Goal: Information Seeking & Learning: Learn about a topic

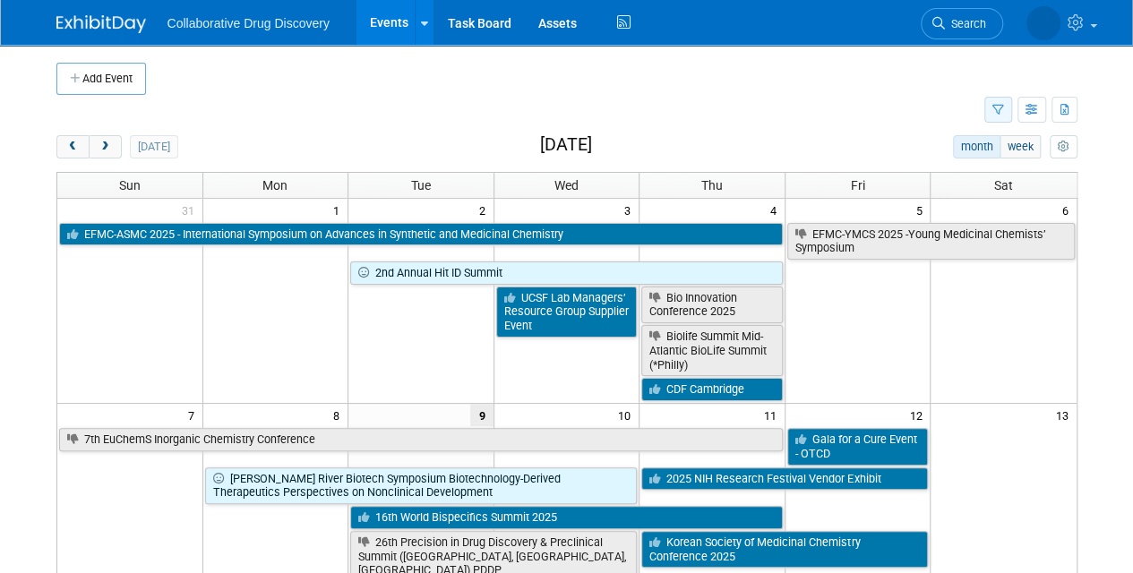
click at [994, 100] on button "button" at bounding box center [998, 110] width 28 height 26
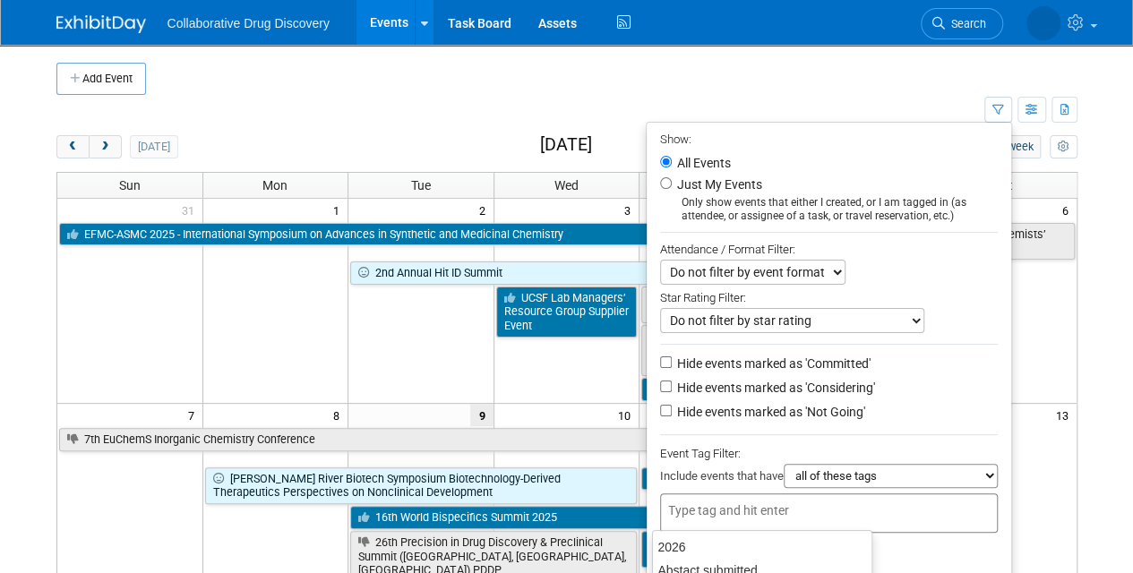
click at [684, 511] on input "text" at bounding box center [739, 511] width 143 height 18
type input "eu"
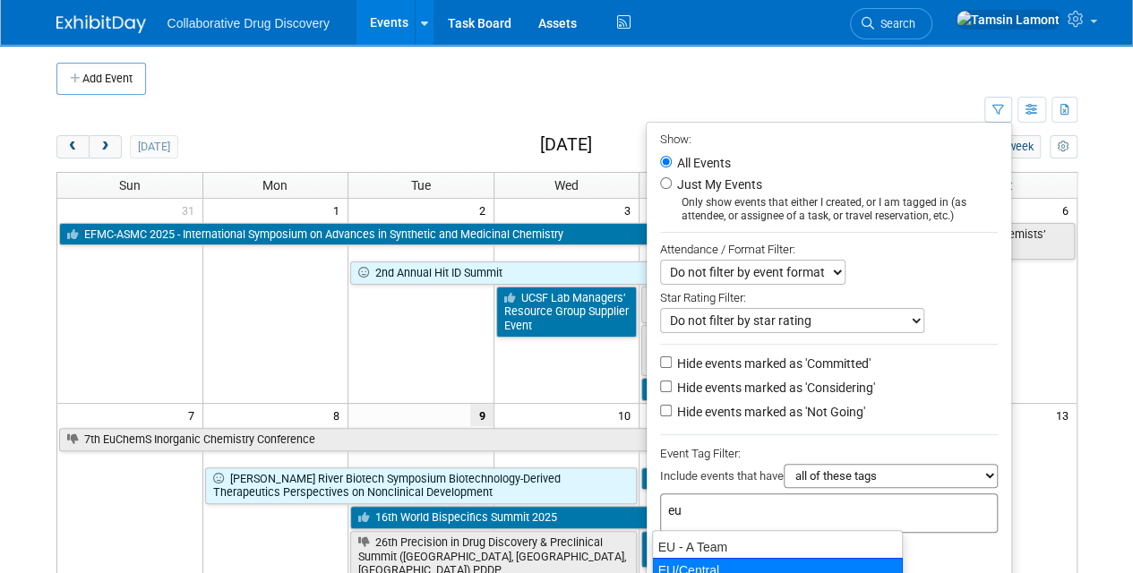
click at [697, 563] on div "EU/Central" at bounding box center [777, 570] width 251 height 25
type input "EU/Central"
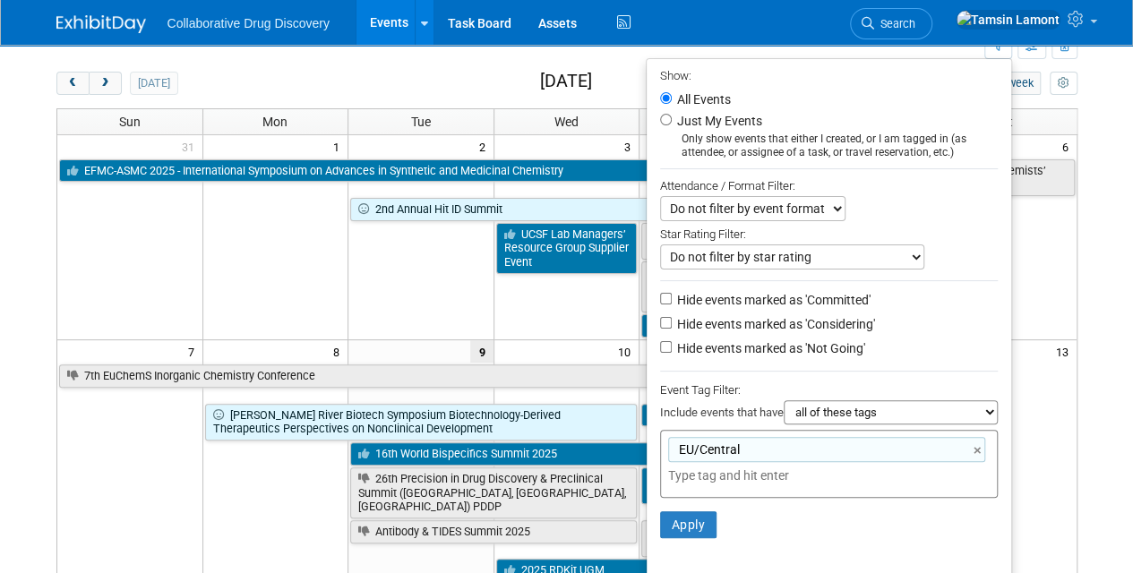
scroll to position [88, 0]
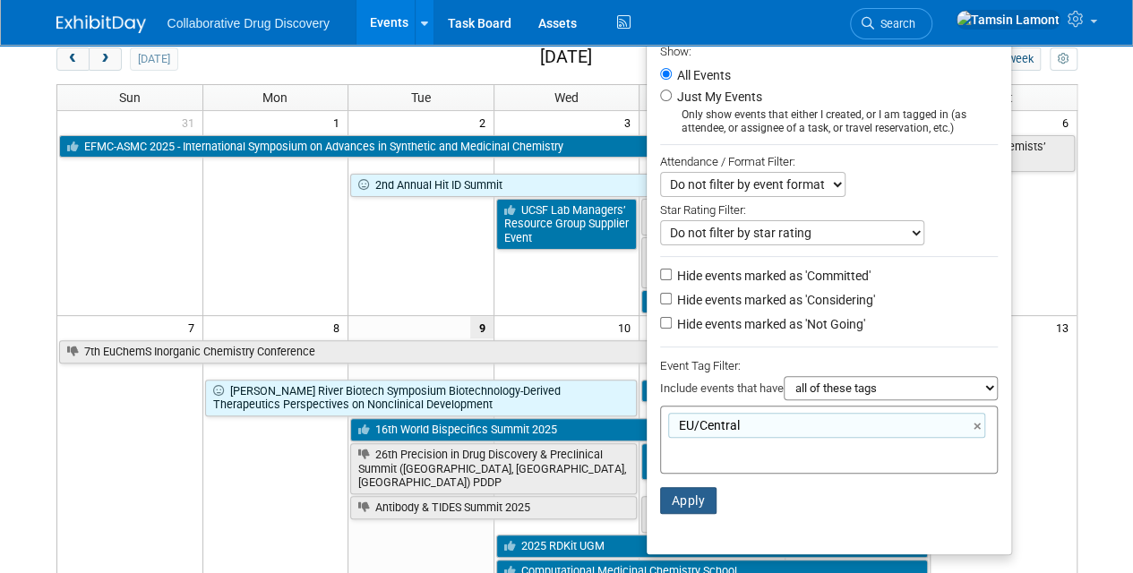
click at [690, 487] on button "Apply" at bounding box center [688, 500] width 57 height 27
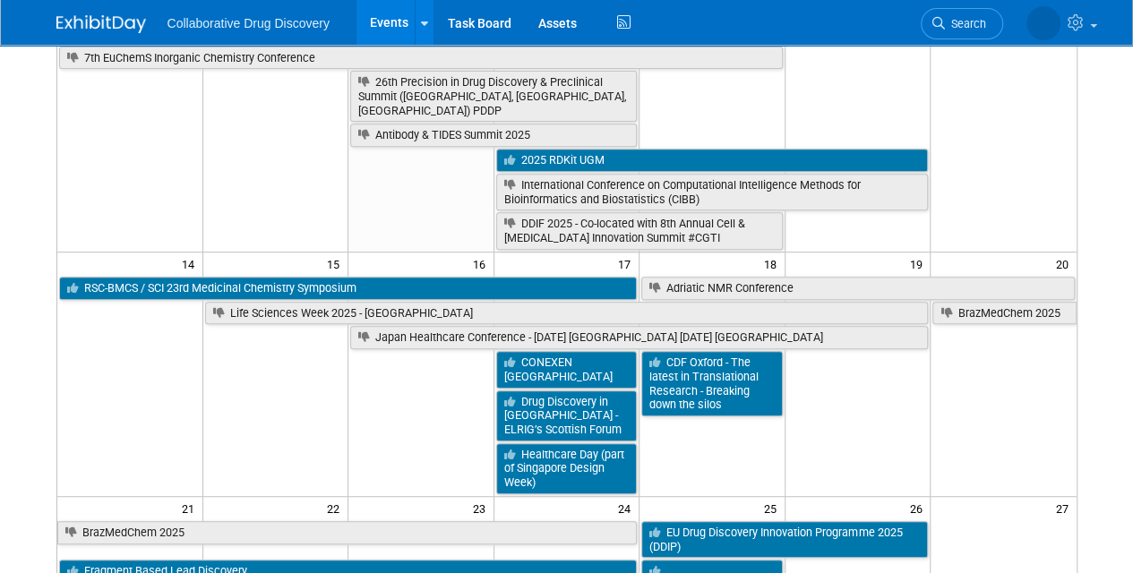
scroll to position [319, 0]
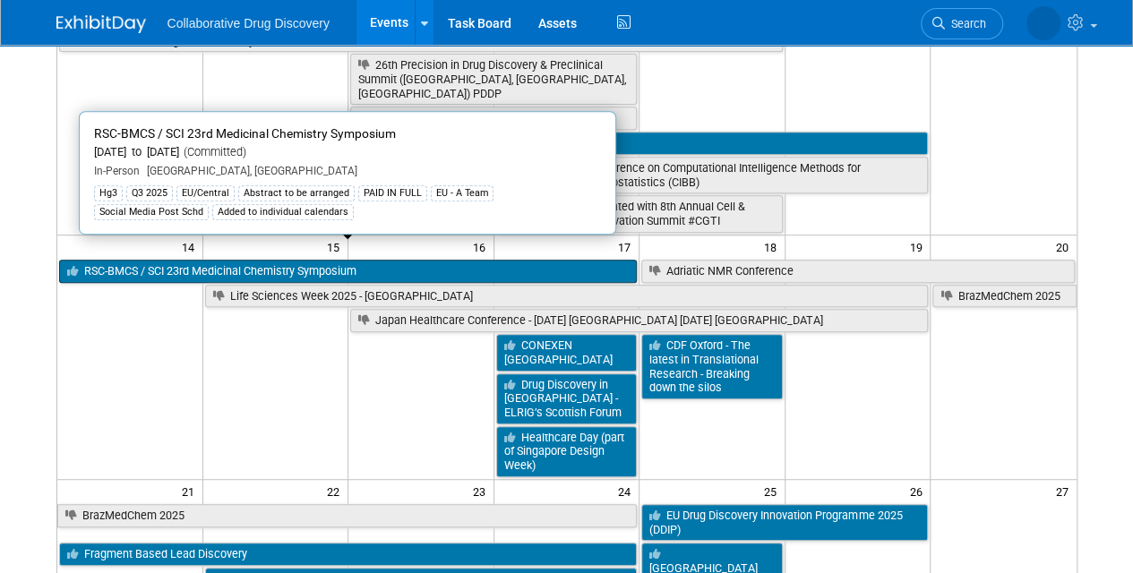
click at [428, 260] on link "RSC-BMCS / SCI 23rd Medicinal Chemistry Symposium" at bounding box center [348, 271] width 579 height 23
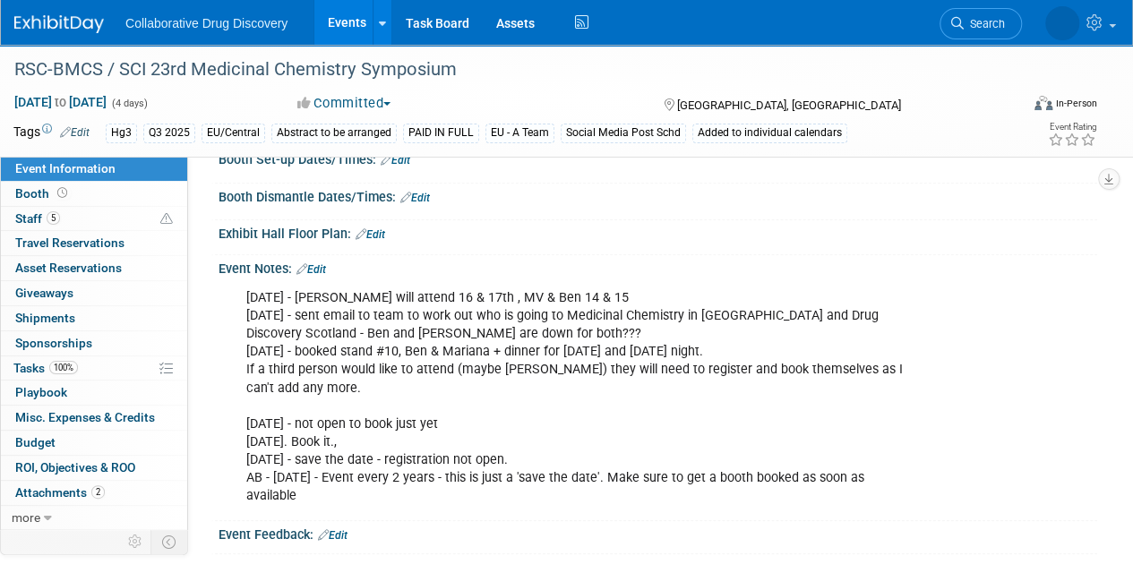
scroll to position [532, 0]
click at [68, 24] on img at bounding box center [59, 24] width 90 height 18
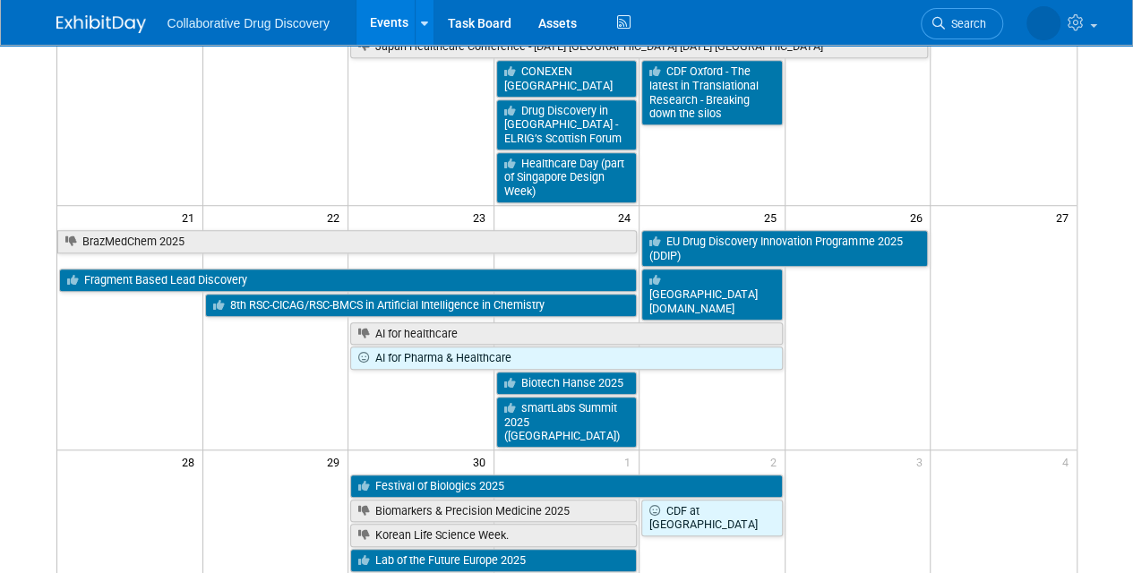
scroll to position [606, 0]
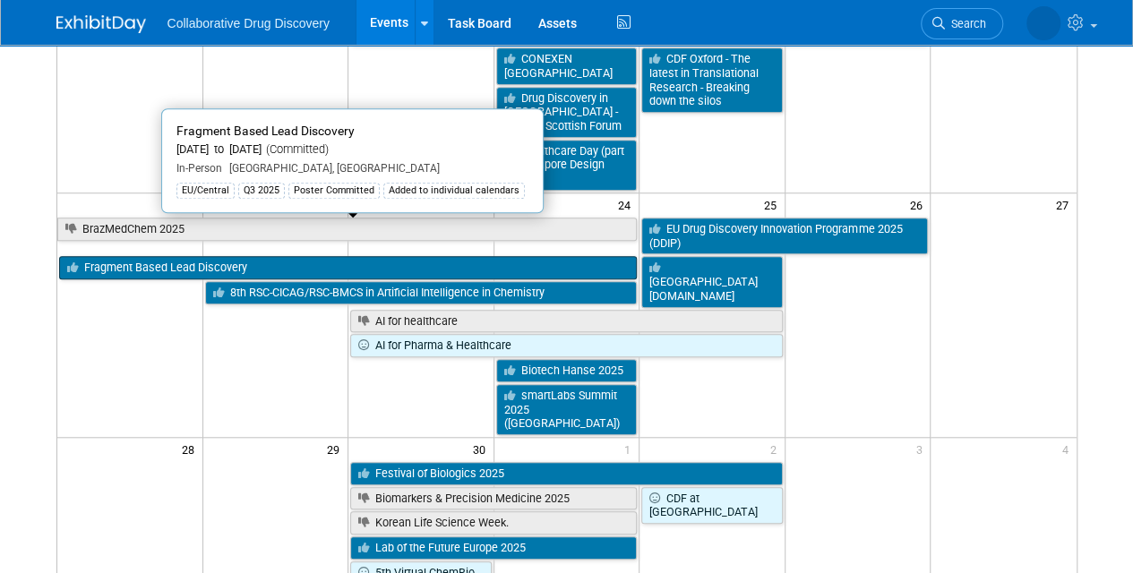
click at [274, 256] on link "Fragment Based Lead Discovery" at bounding box center [348, 267] width 579 height 23
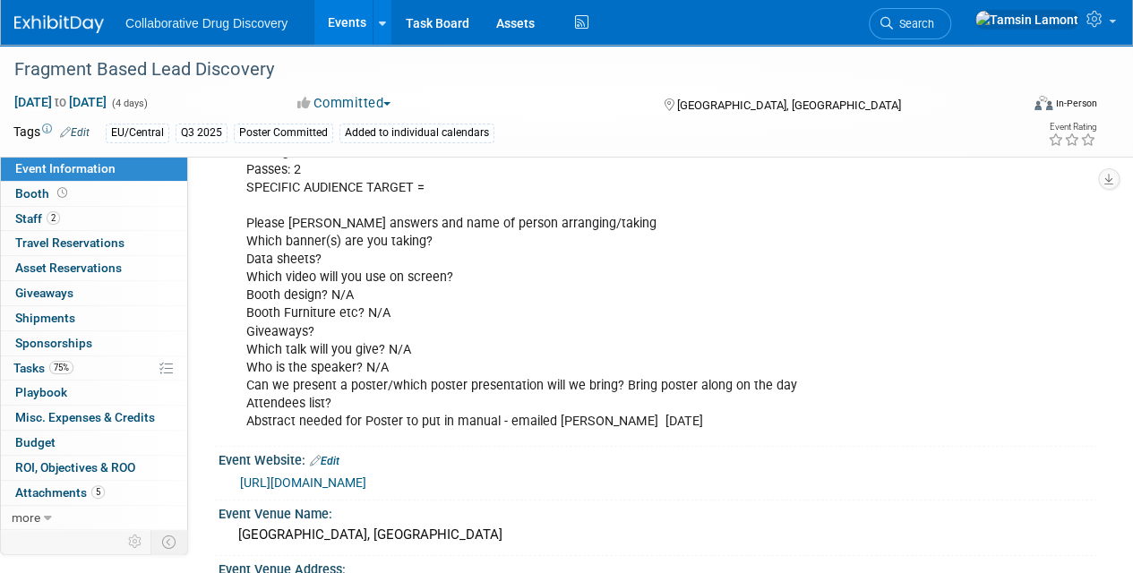
scroll to position [74, 0]
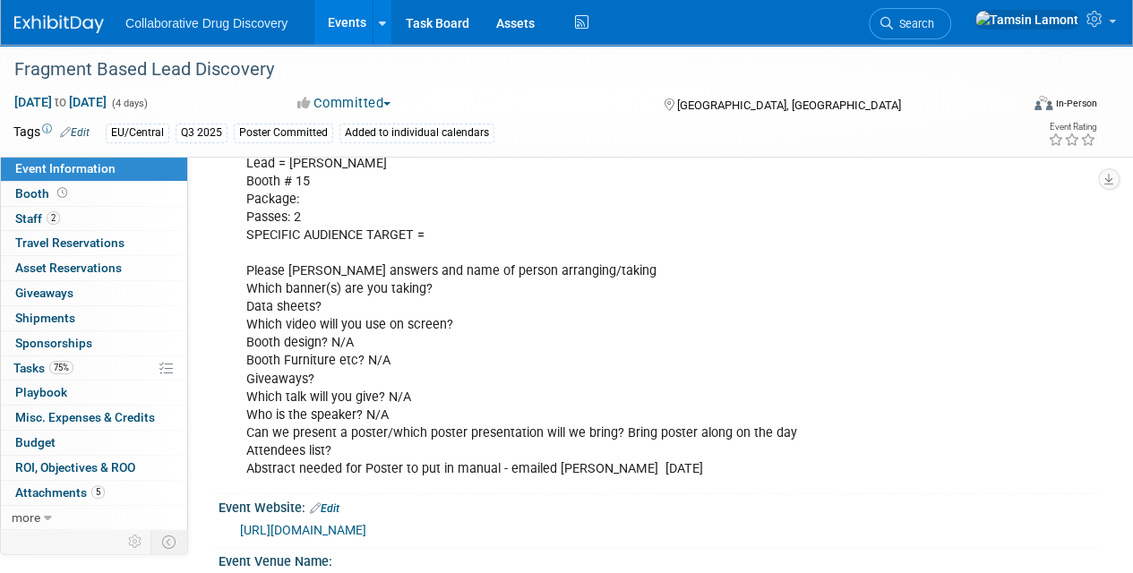
click at [52, 25] on img at bounding box center [59, 24] width 90 height 18
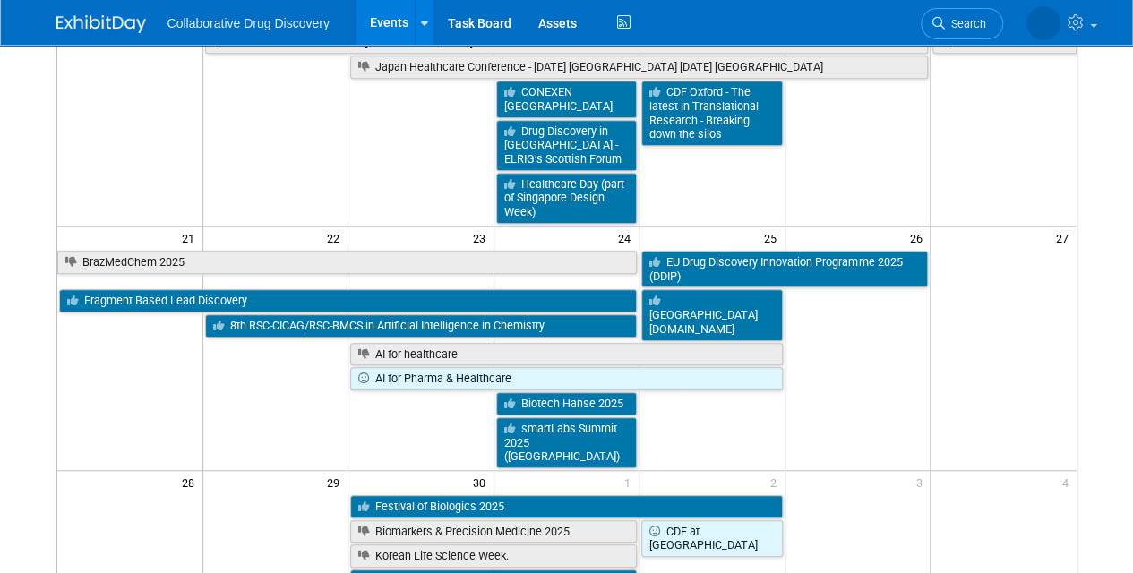
scroll to position [574, 0]
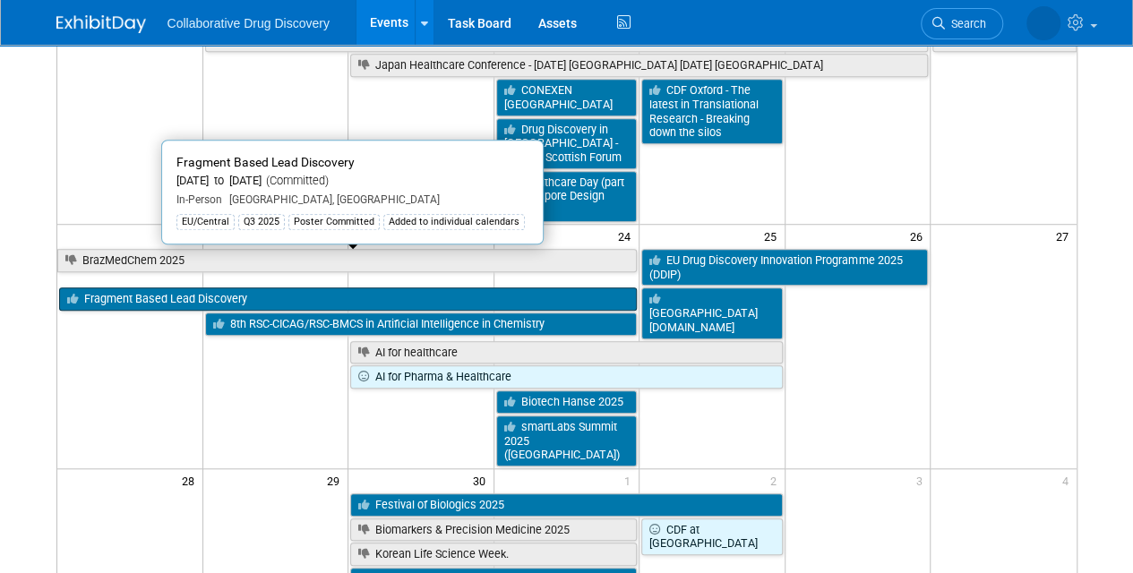
click at [254, 288] on link "Fragment Based Lead Discovery" at bounding box center [348, 299] width 579 height 23
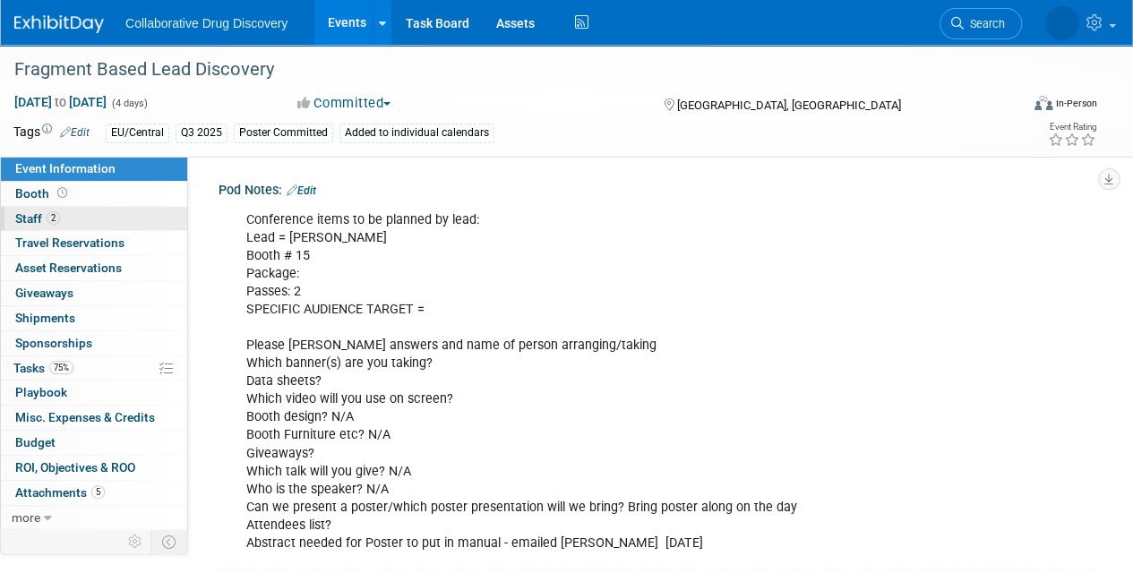
click at [65, 213] on link "2 Staff 2" at bounding box center [94, 219] width 186 height 24
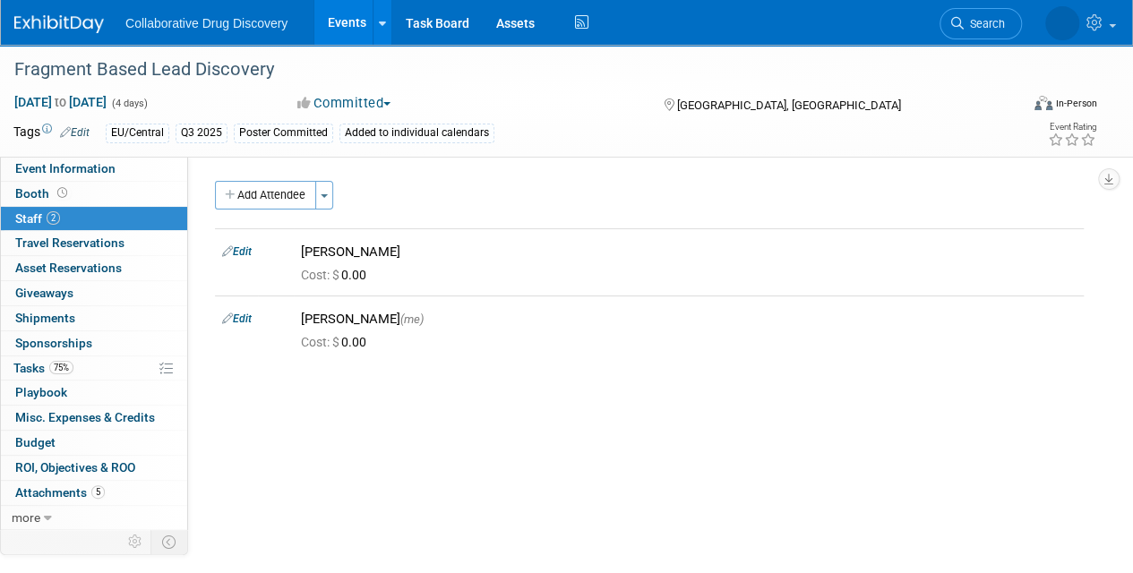
click at [57, 16] on img at bounding box center [59, 24] width 90 height 18
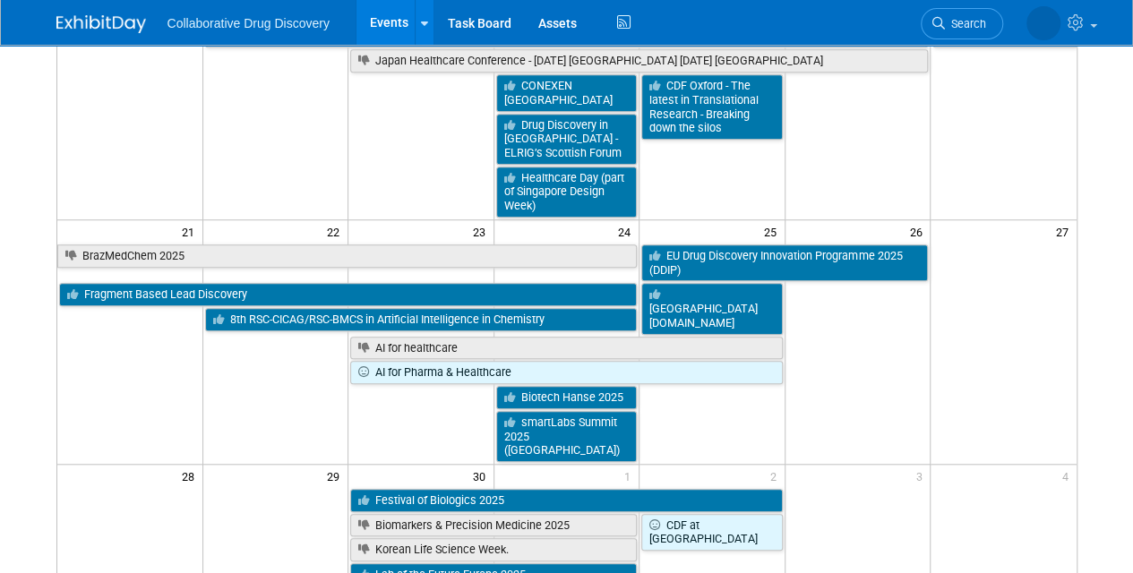
scroll to position [582, 0]
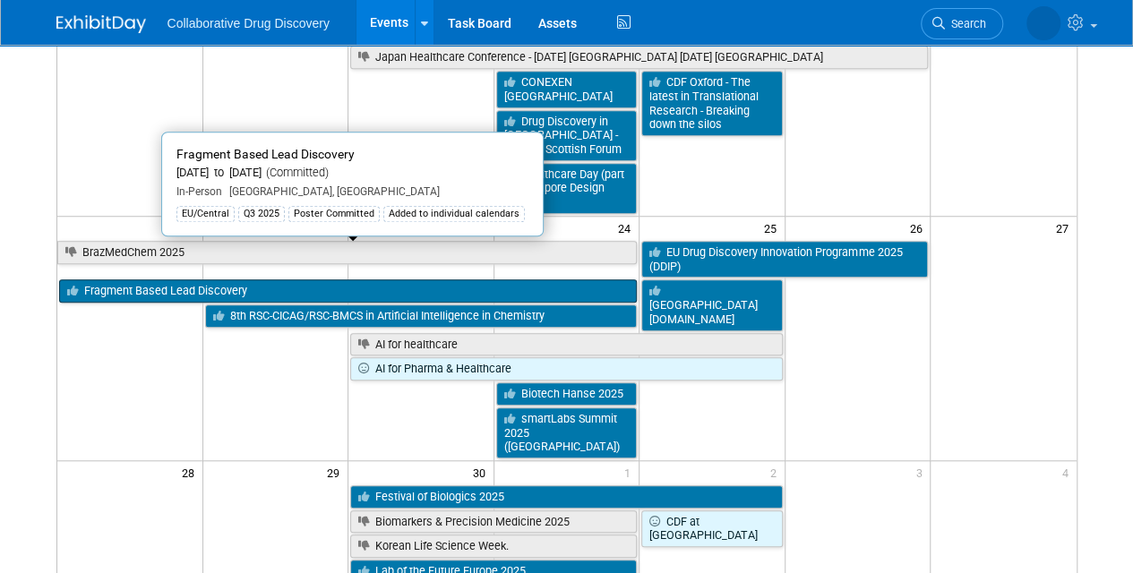
click at [224, 279] on link "Fragment Based Lead Discovery" at bounding box center [348, 290] width 579 height 23
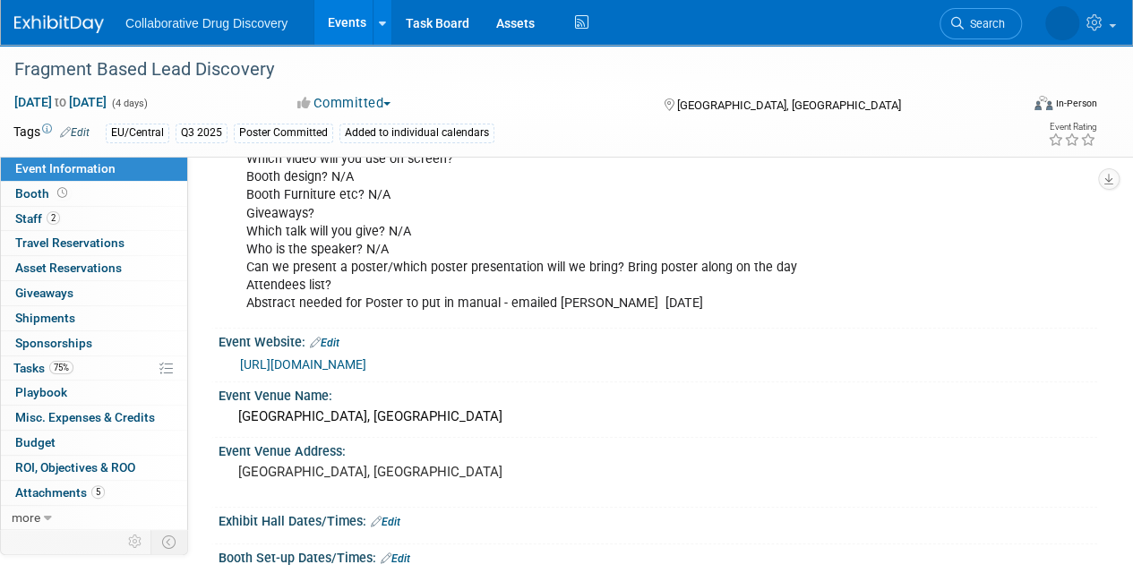
scroll to position [236, 0]
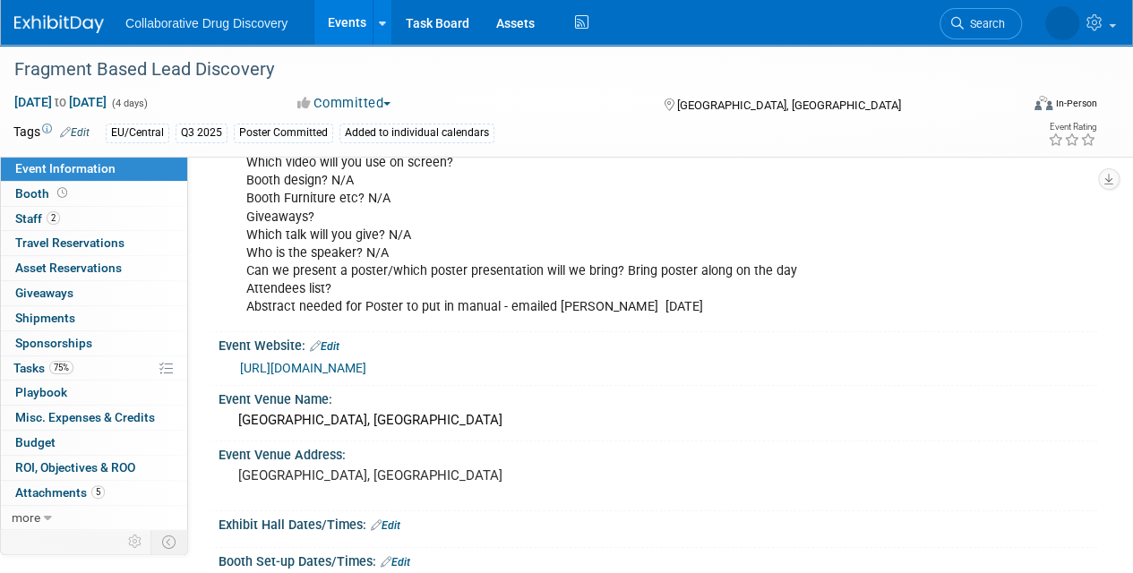
click at [366, 364] on link "https://fbldconference.org/" at bounding box center [303, 368] width 126 height 14
click at [73, 23] on img at bounding box center [59, 24] width 90 height 18
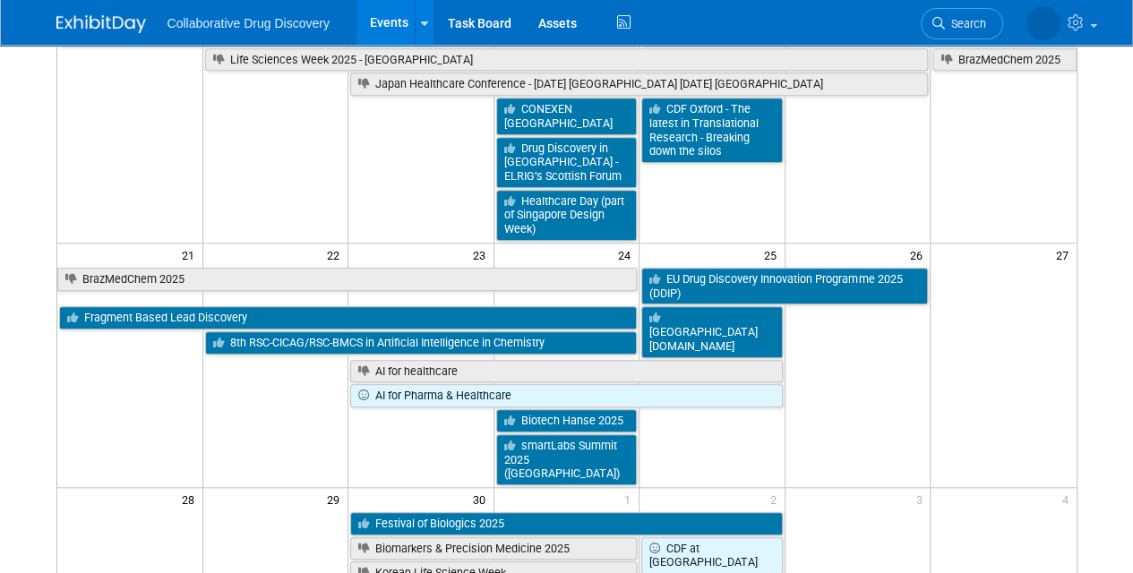
scroll to position [563, 0]
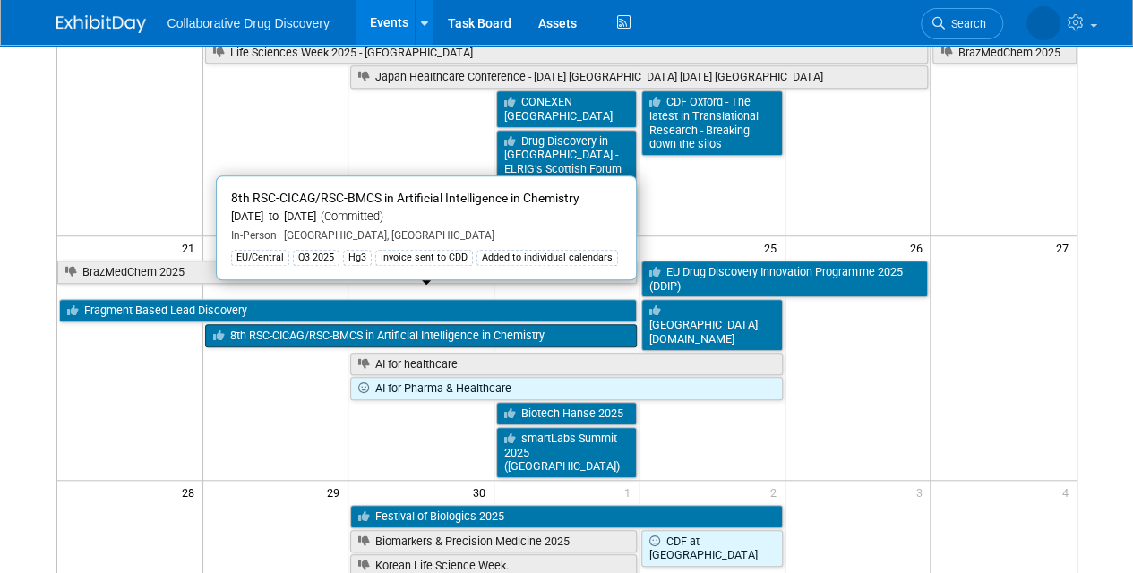
click at [464, 324] on link "8th RSC-CICAG/RSC-BMCS in Artificial Intelligence in Chemistry" at bounding box center [421, 335] width 433 height 23
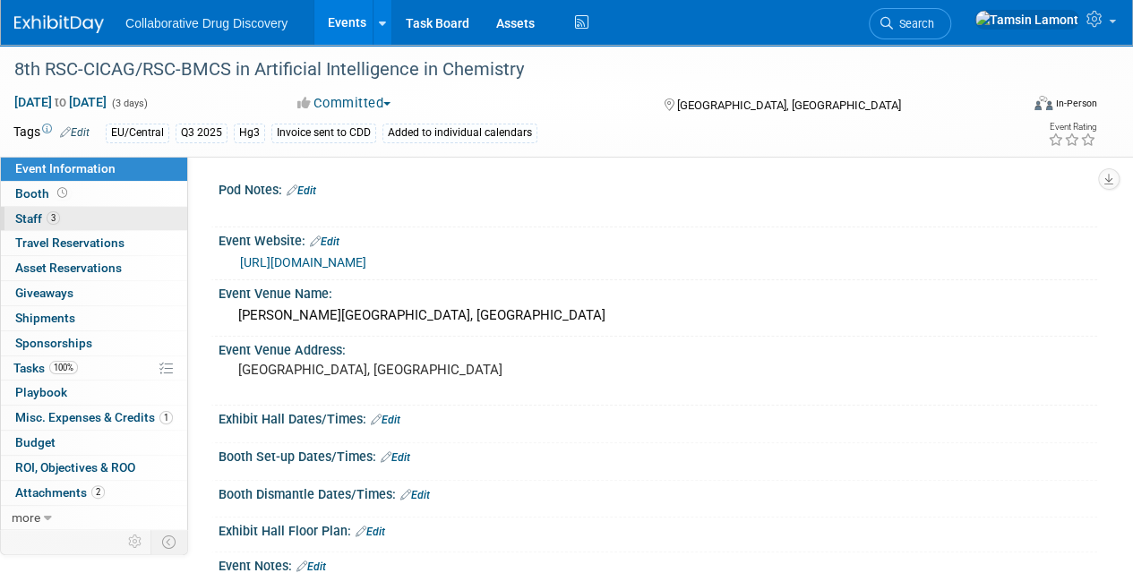
click at [77, 217] on link "3 Staff 3" at bounding box center [94, 219] width 186 height 24
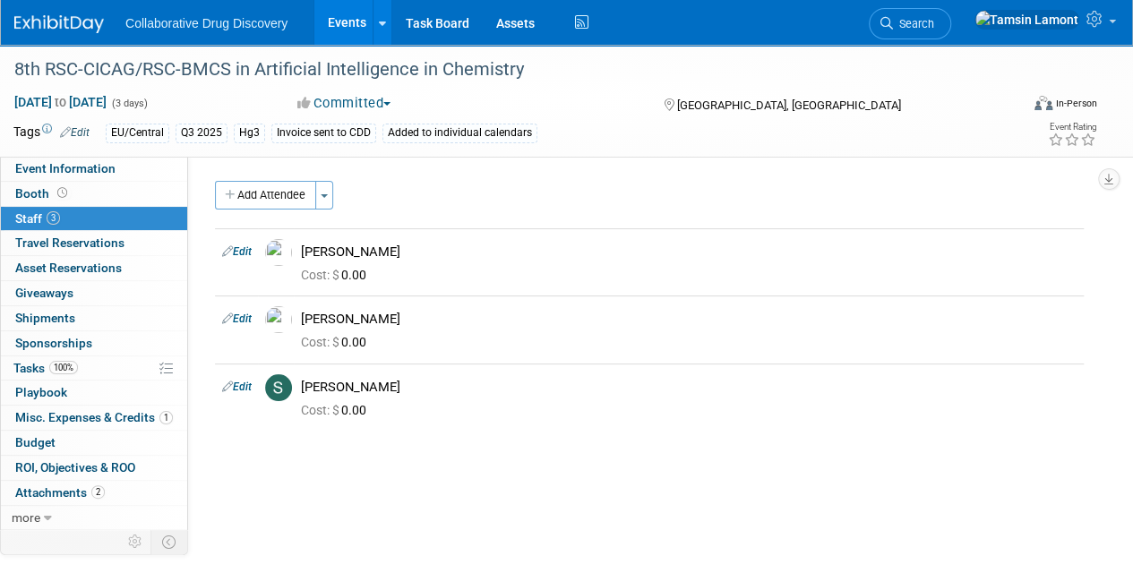
click at [64, 30] on img at bounding box center [59, 24] width 90 height 18
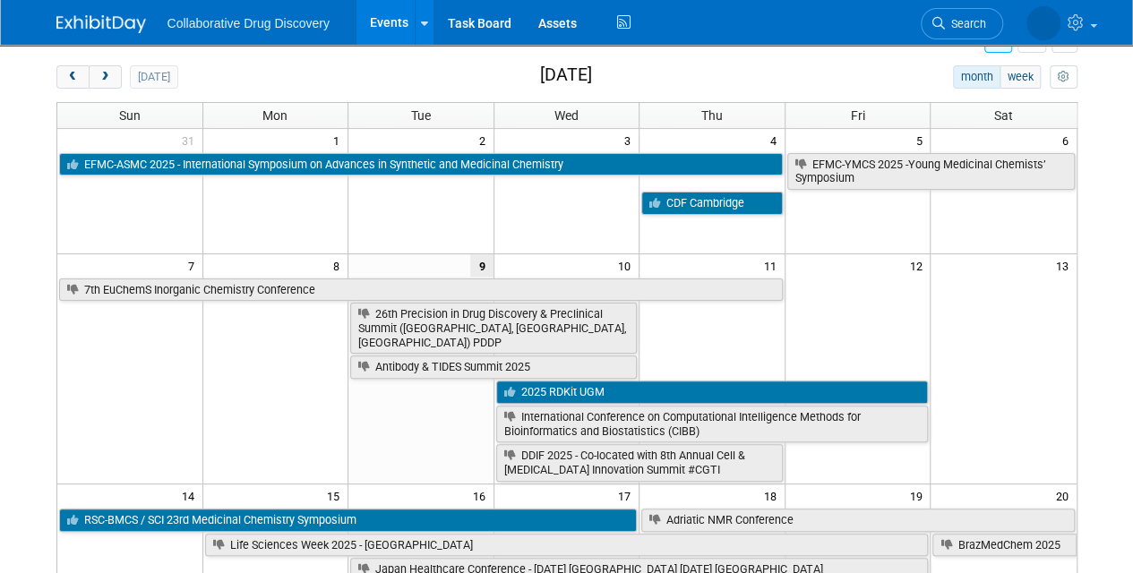
scroll to position [39, 0]
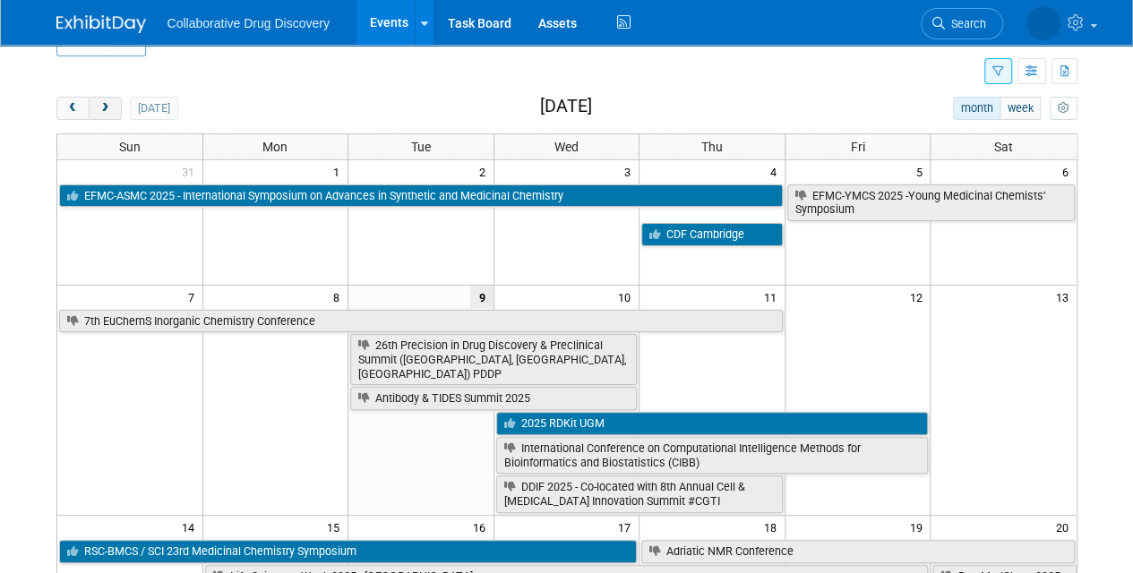
click at [102, 104] on span "next" at bounding box center [105, 109] width 13 height 12
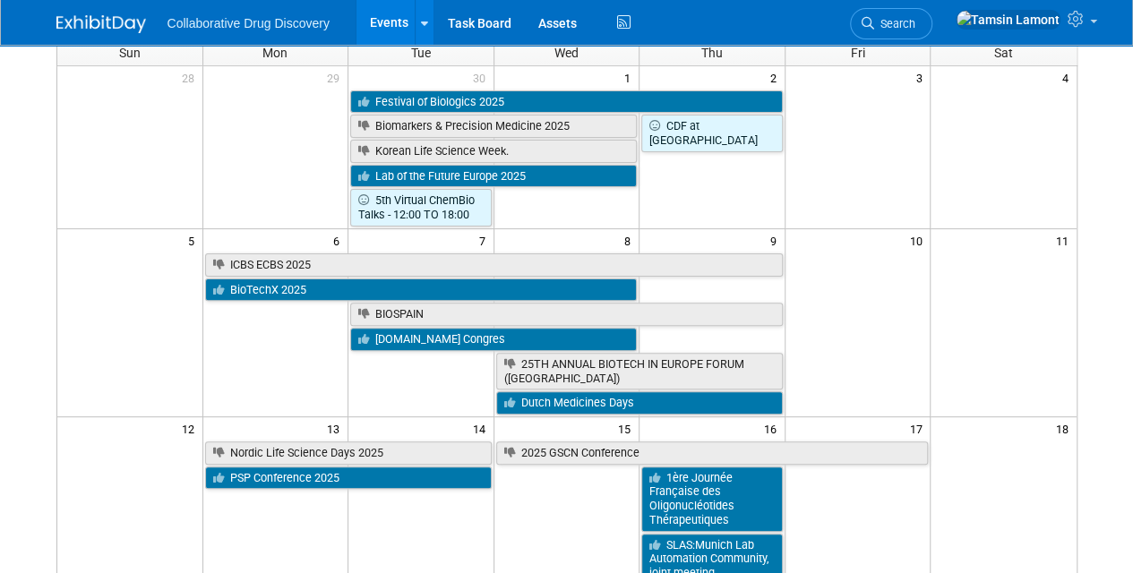
scroll to position [0, 0]
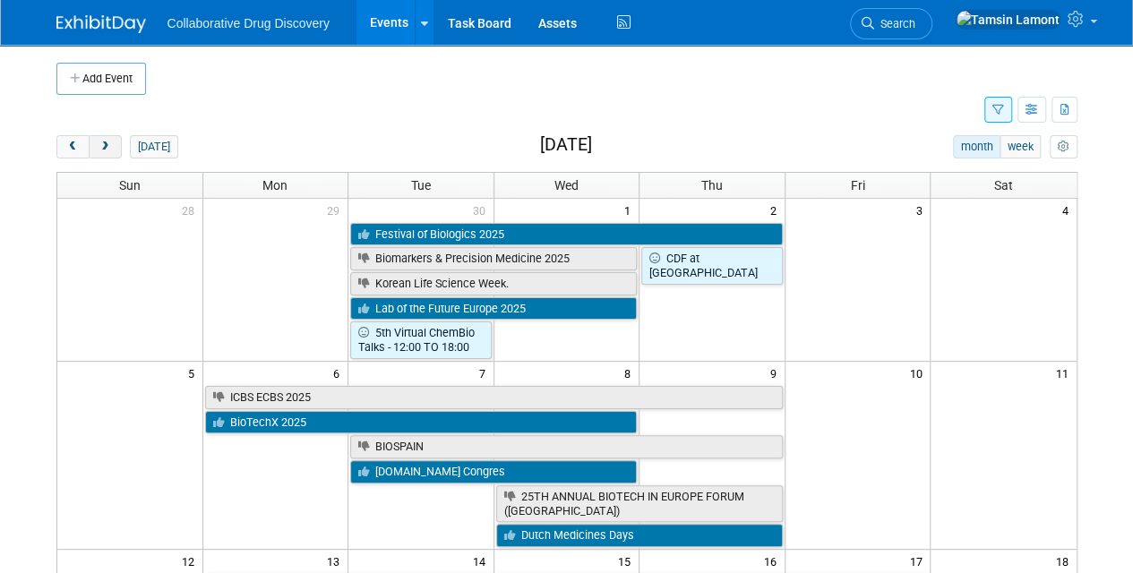
click at [112, 137] on button "next" at bounding box center [105, 146] width 33 height 23
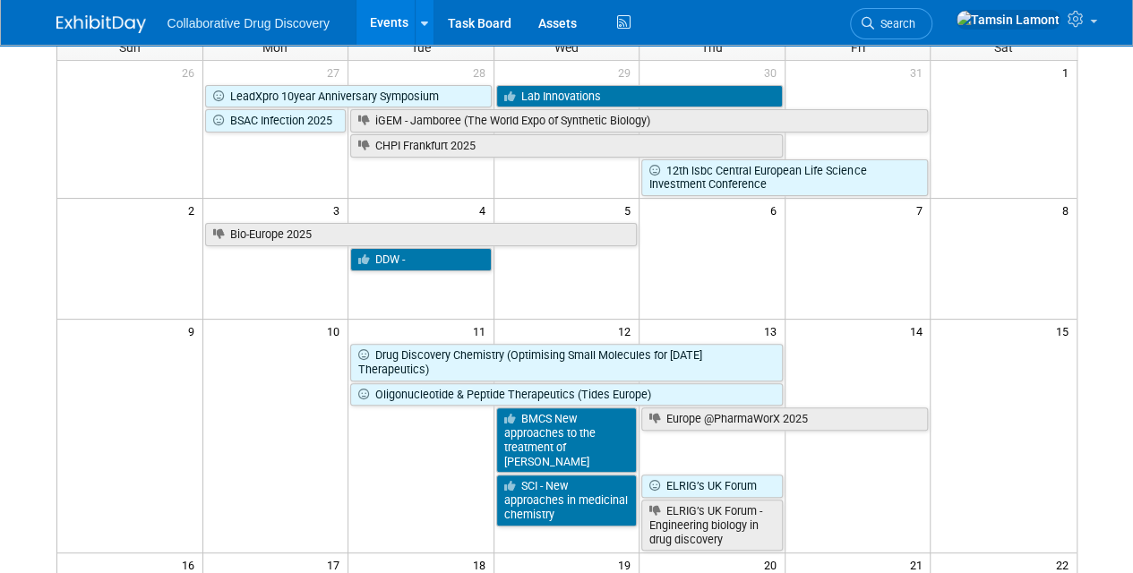
scroll to position [13, 0]
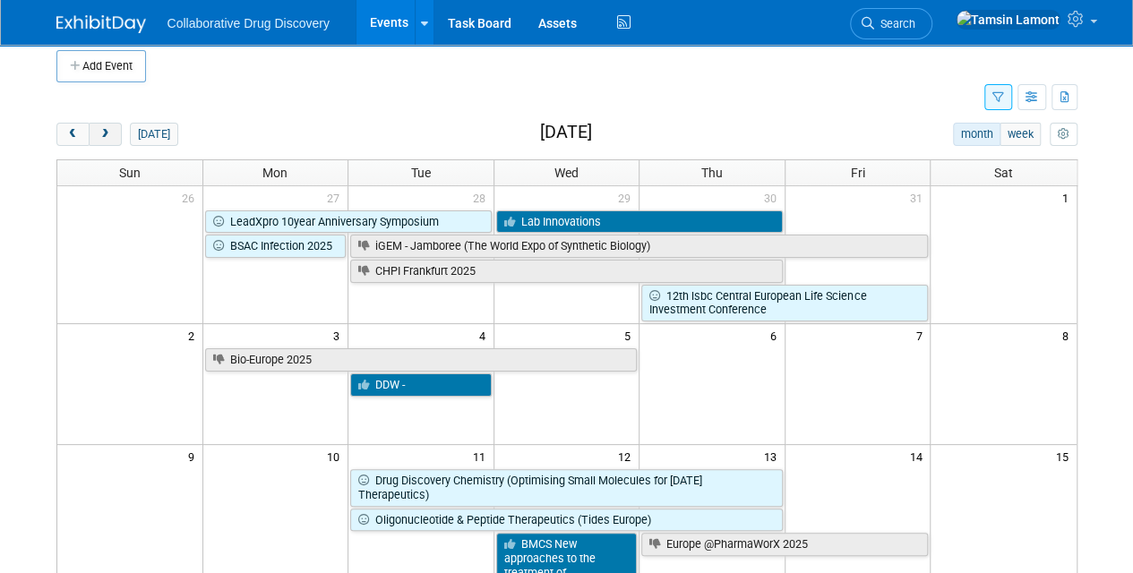
click at [111, 127] on button "next" at bounding box center [105, 134] width 33 height 23
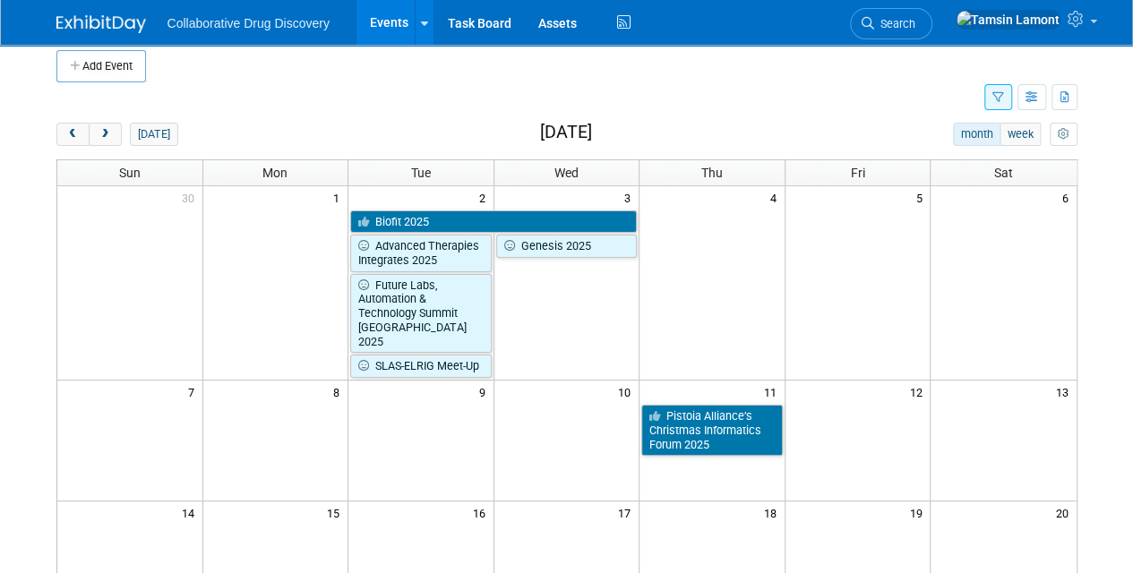
scroll to position [12, 0]
click at [73, 131] on span "prev" at bounding box center [72, 136] width 13 height 12
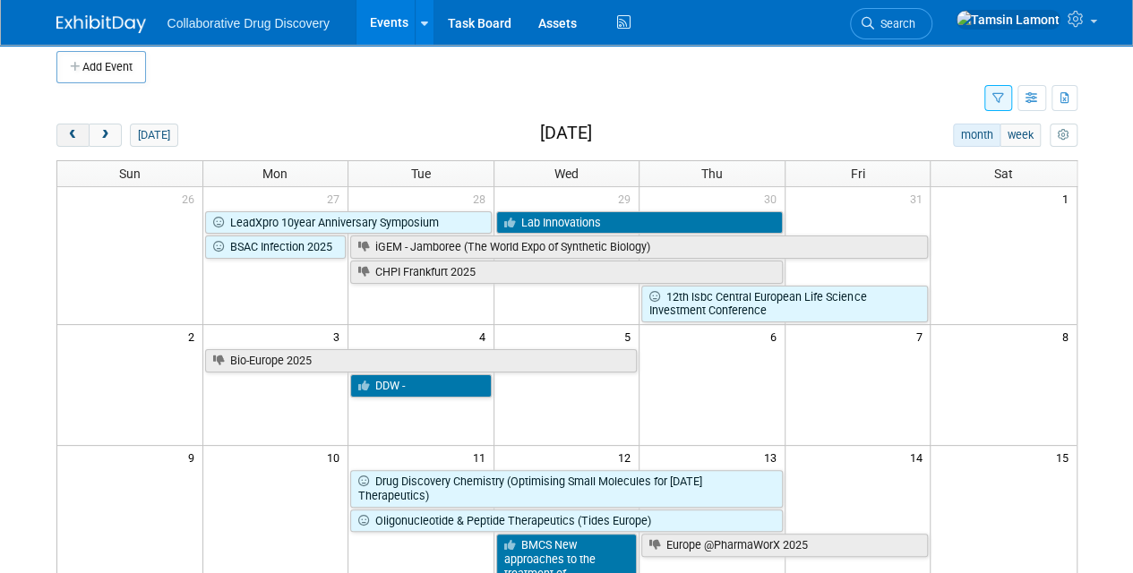
click at [73, 131] on span "prev" at bounding box center [72, 136] width 13 height 12
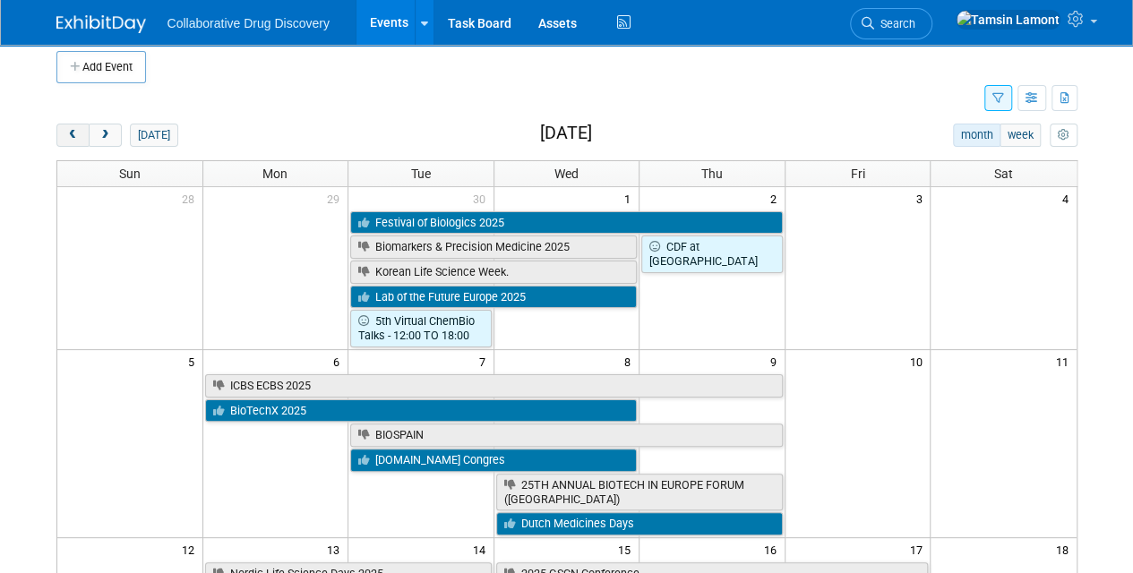
click at [73, 131] on span "prev" at bounding box center [72, 136] width 13 height 12
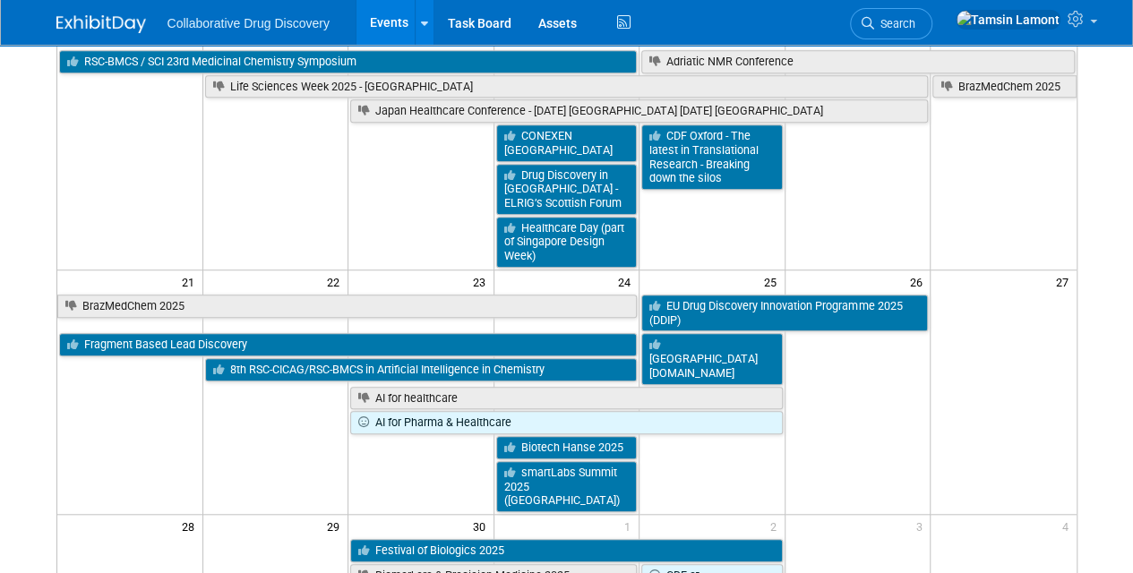
scroll to position [532, 0]
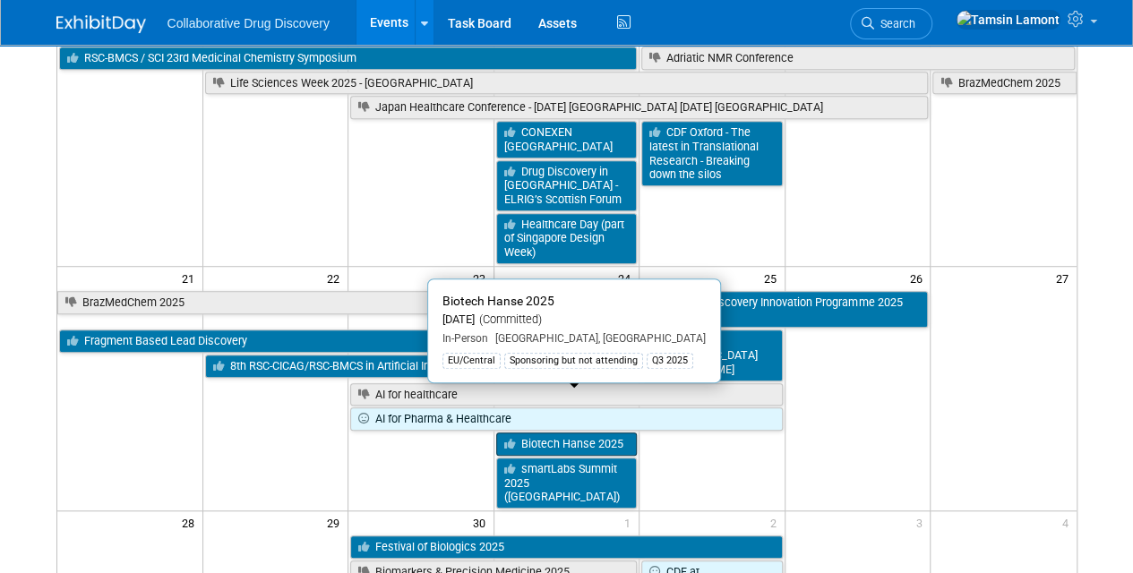
click at [591, 433] on link "Biotech Hanse 2025" at bounding box center [567, 444] width 142 height 23
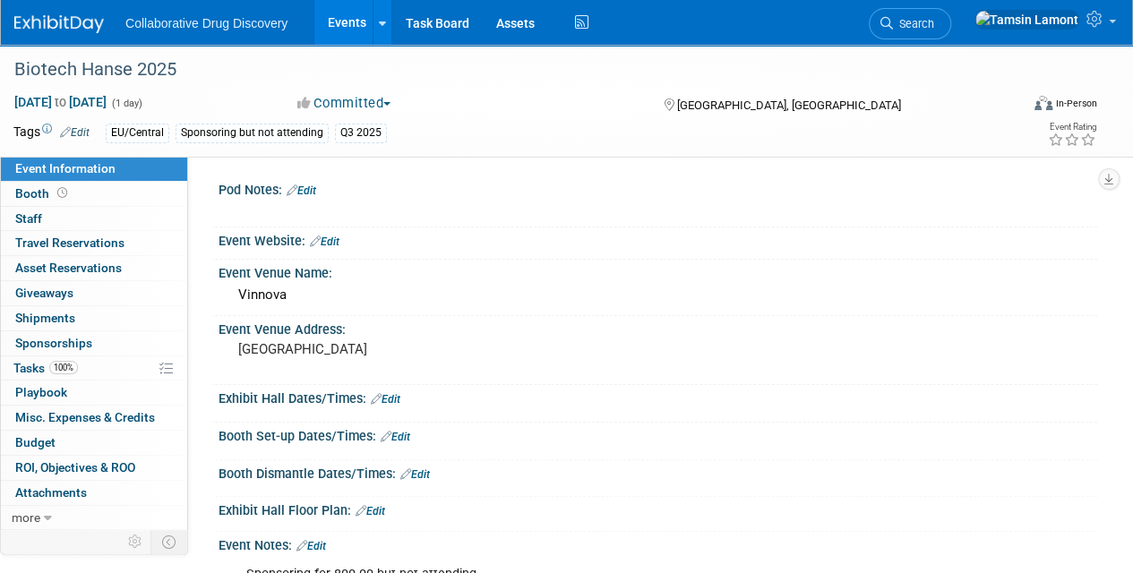
click at [68, 41] on div "Collaborative Drug Discovery Events Add Event Bulk Upload Events Shareable Even…" at bounding box center [555, 22] width 1082 height 45
click at [63, 28] on img at bounding box center [59, 24] width 90 height 18
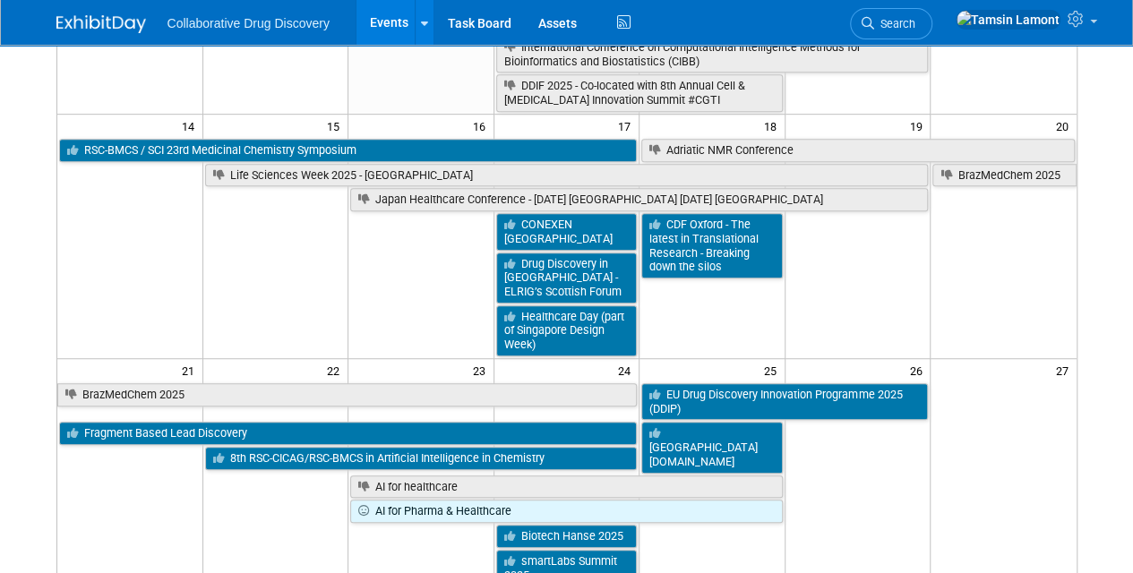
scroll to position [443, 0]
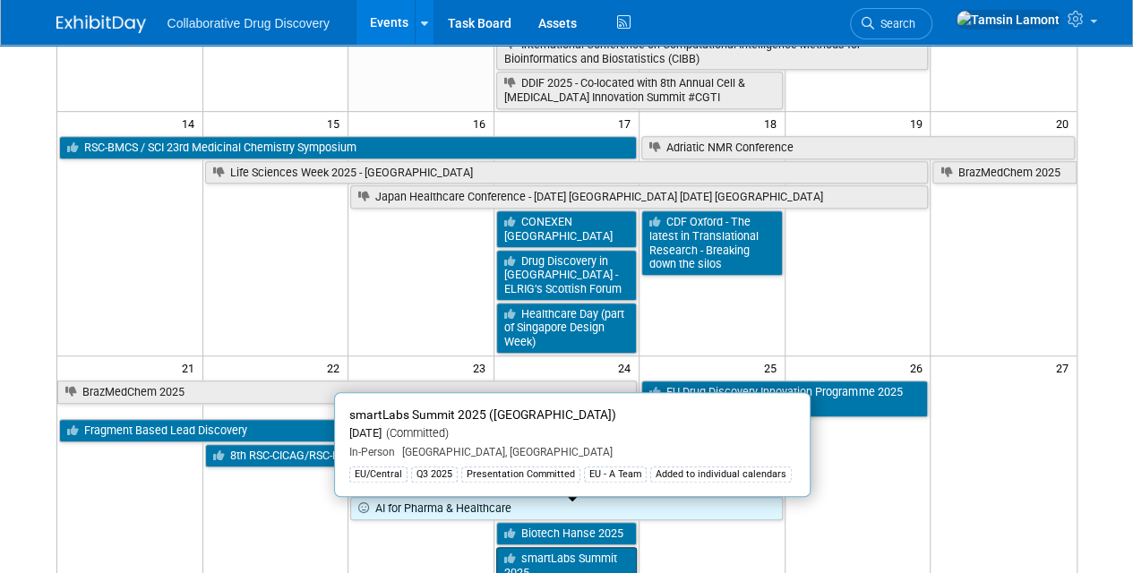
click at [589, 547] on link "smartLabs Summit 2025 ([GEOGRAPHIC_DATA])" at bounding box center [567, 572] width 142 height 51
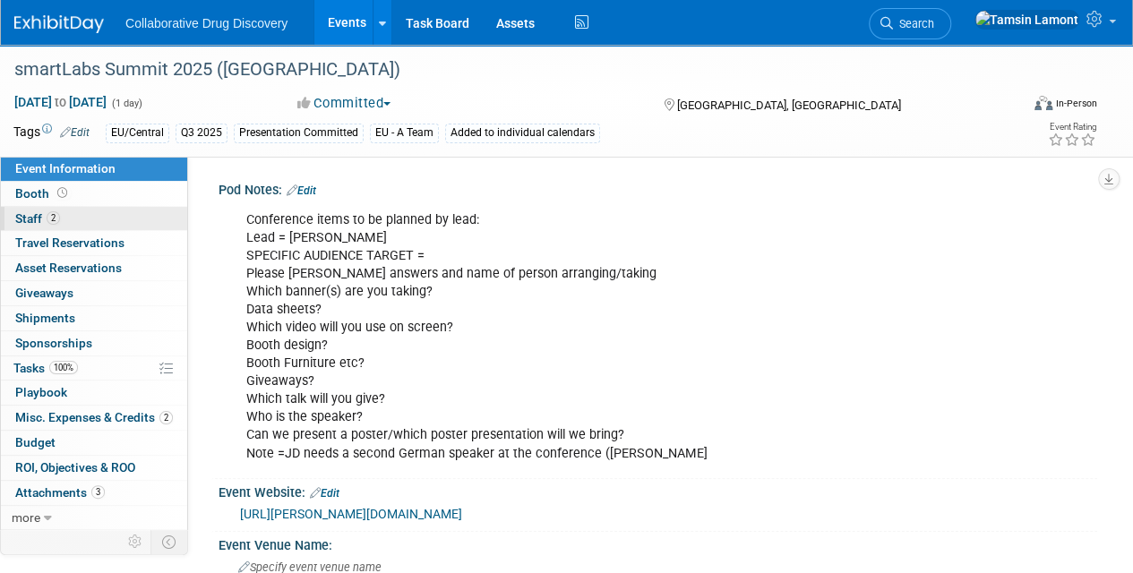
click at [88, 220] on link "2 Staff 2" at bounding box center [94, 219] width 186 height 24
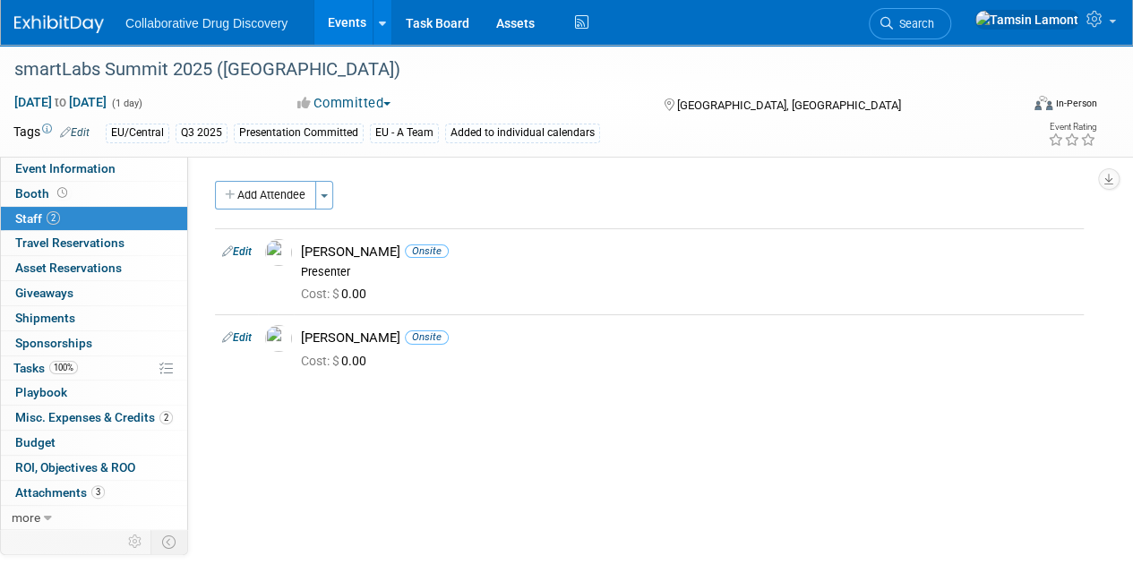
click at [76, 29] on img at bounding box center [59, 24] width 90 height 18
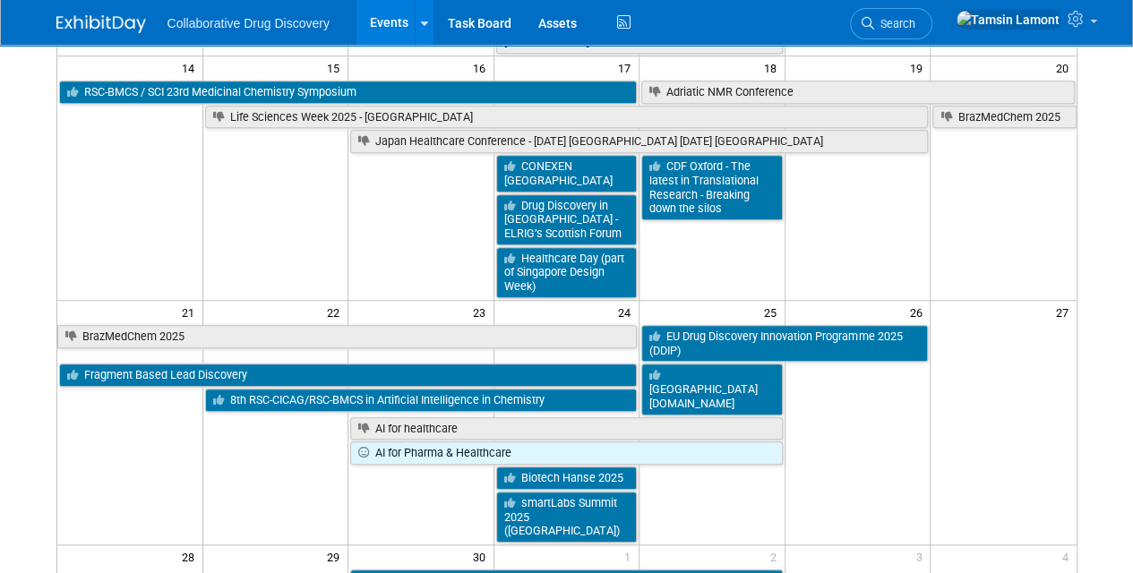
scroll to position [496, 0]
